Goal: Contribute content

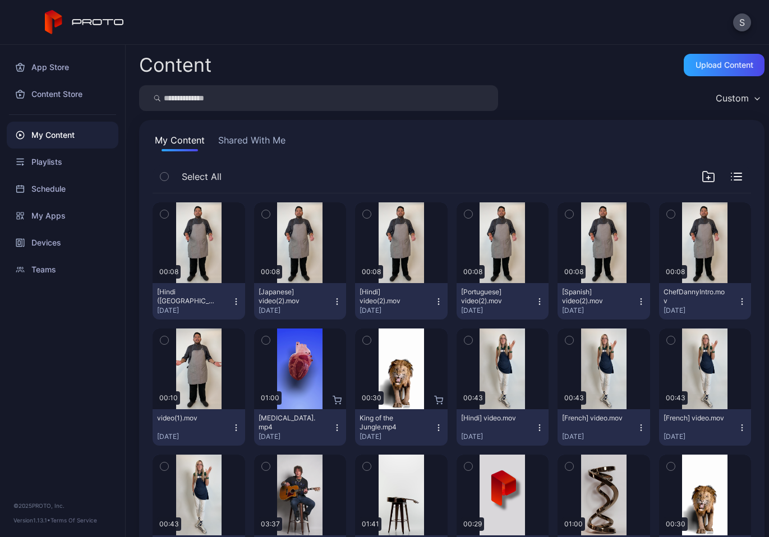
click at [737, 298] on icon "button" at bounding box center [741, 301] width 9 height 9
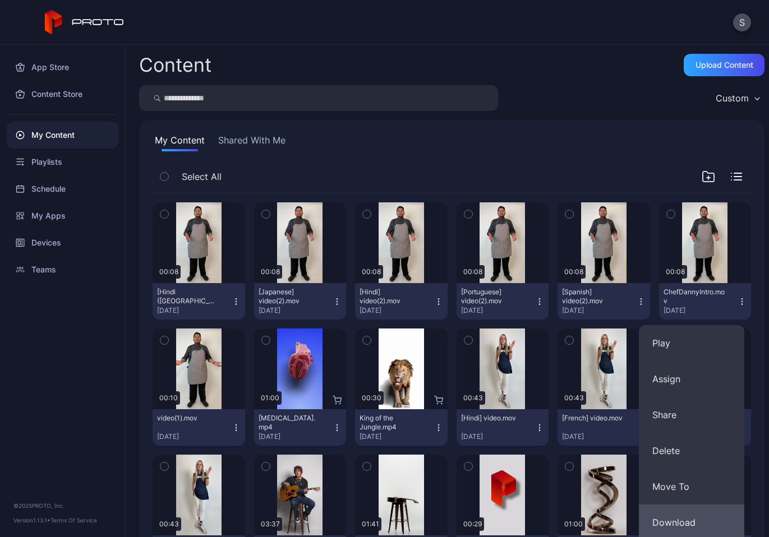
click at [686, 518] on button "Download" at bounding box center [691, 523] width 105 height 36
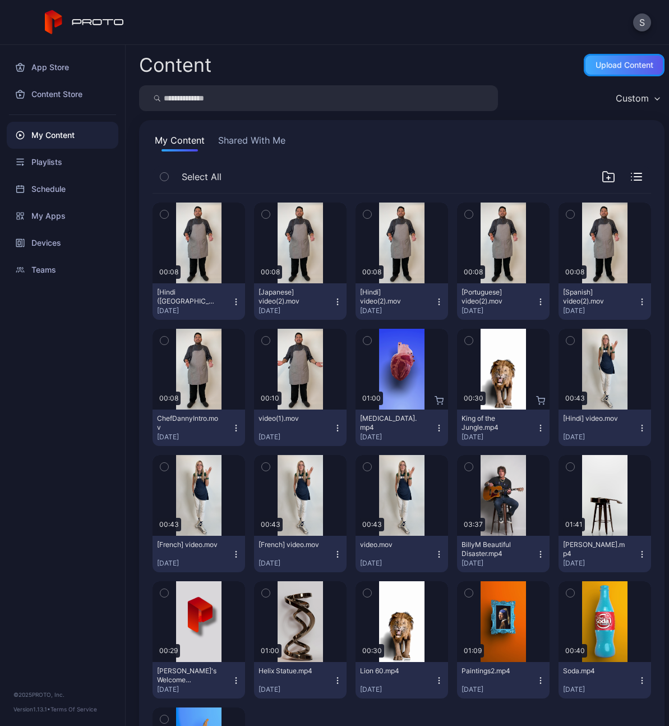
click at [597, 64] on div "Upload Content" at bounding box center [625, 65] width 58 height 9
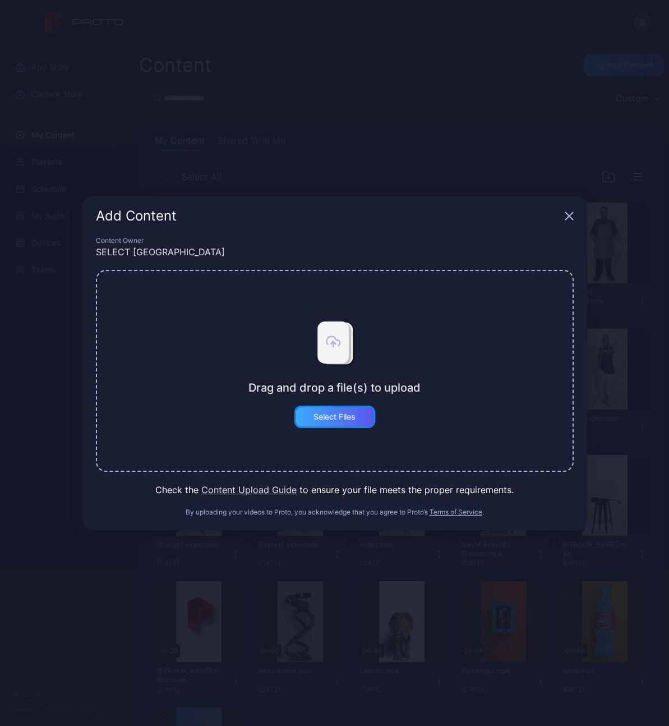
click at [343, 418] on div "Select Files" at bounding box center [334, 416] width 42 height 9
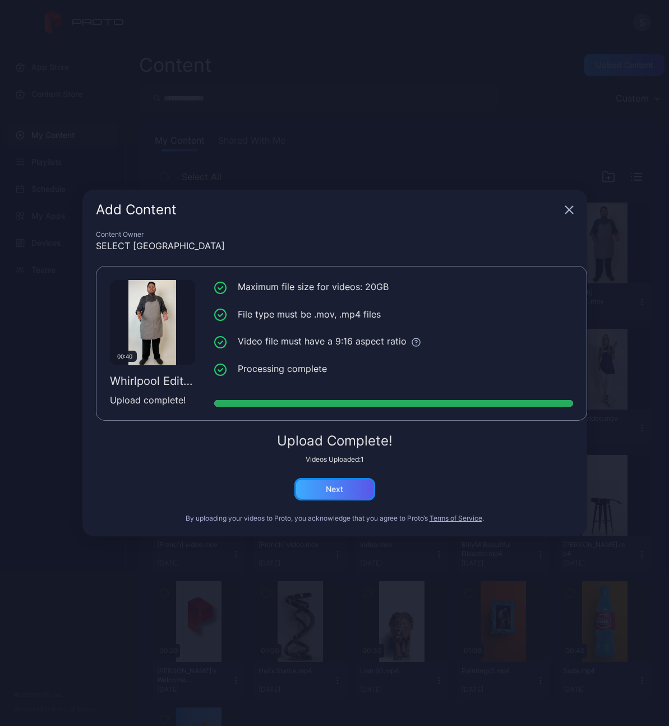
click at [334, 488] on div "Next" at bounding box center [334, 489] width 17 height 9
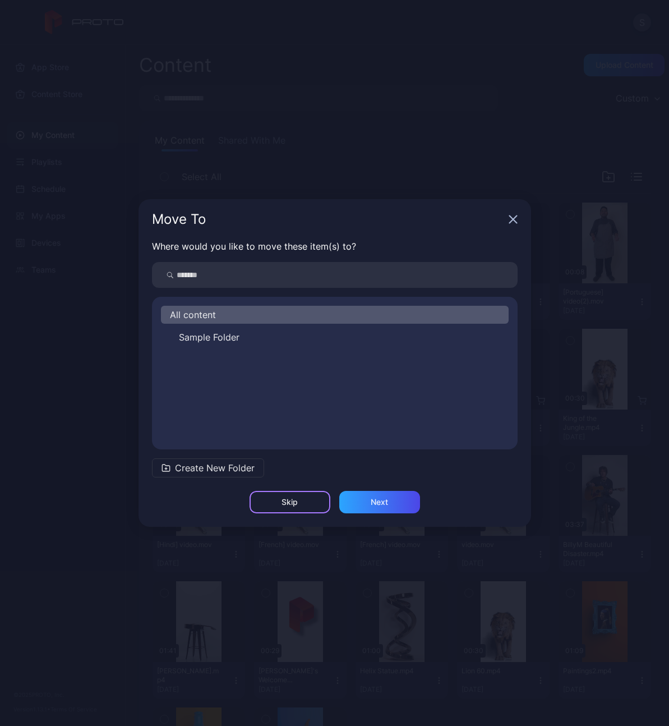
click at [303, 510] on div "Skip" at bounding box center [290, 502] width 81 height 22
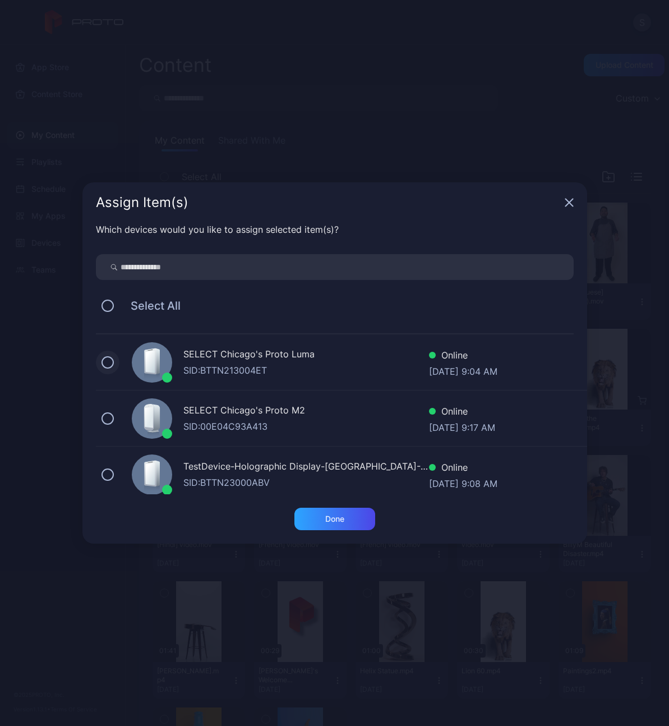
click at [111, 361] on button at bounding box center [108, 362] width 12 height 12
click at [329, 522] on div "Done" at bounding box center [334, 518] width 19 height 9
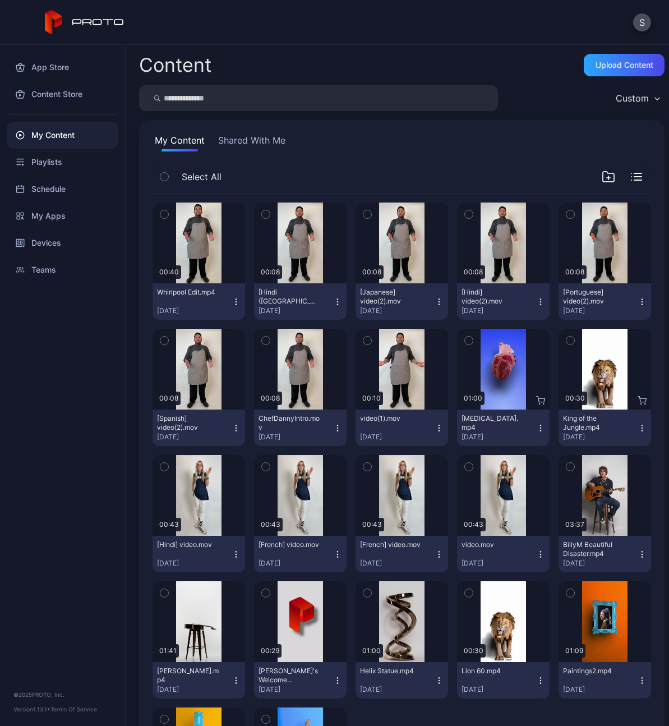
click at [509, 26] on div "S" at bounding box center [334, 22] width 669 height 45
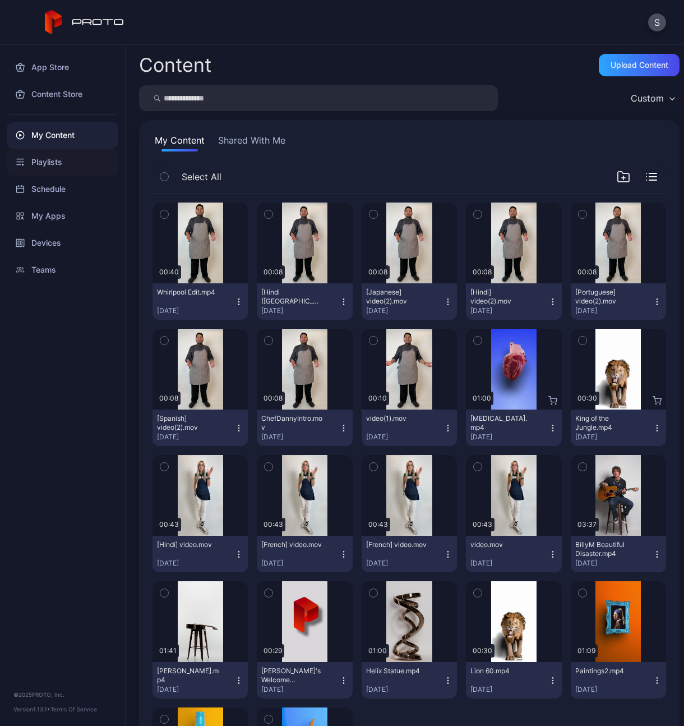
click at [47, 163] on div "Playlists" at bounding box center [63, 162] width 112 height 27
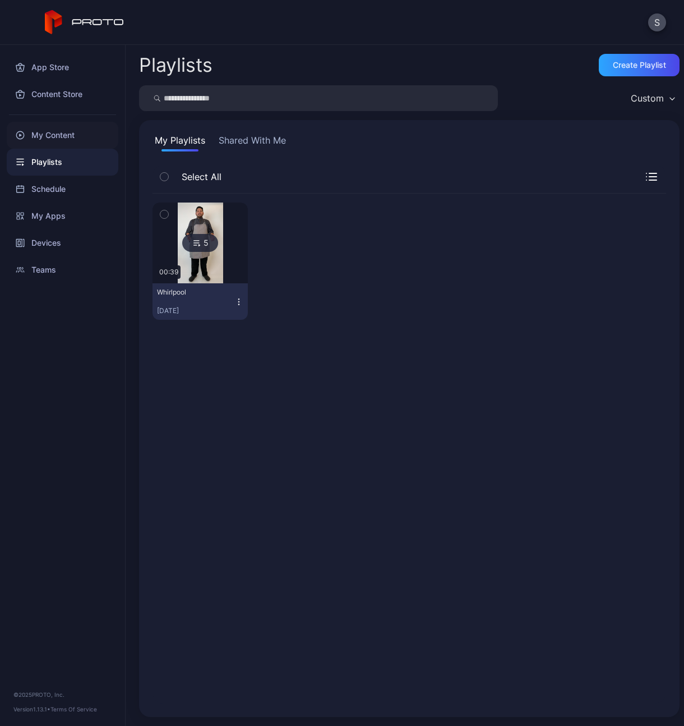
click at [67, 140] on div "My Content" at bounding box center [63, 135] width 112 height 27
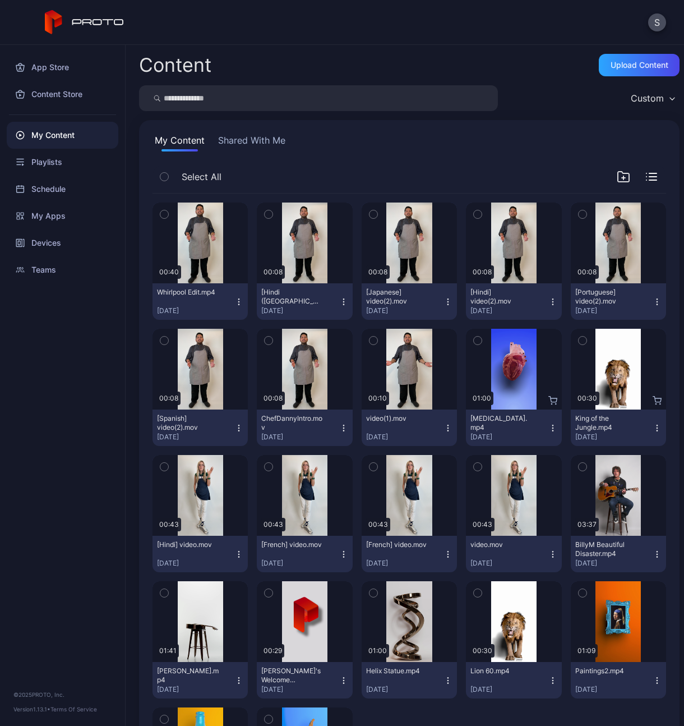
click at [453, 140] on div "My Content Shared With Me" at bounding box center [410, 142] width 514 height 18
